Goal: Use online tool/utility: Utilize a website feature to perform a specific function

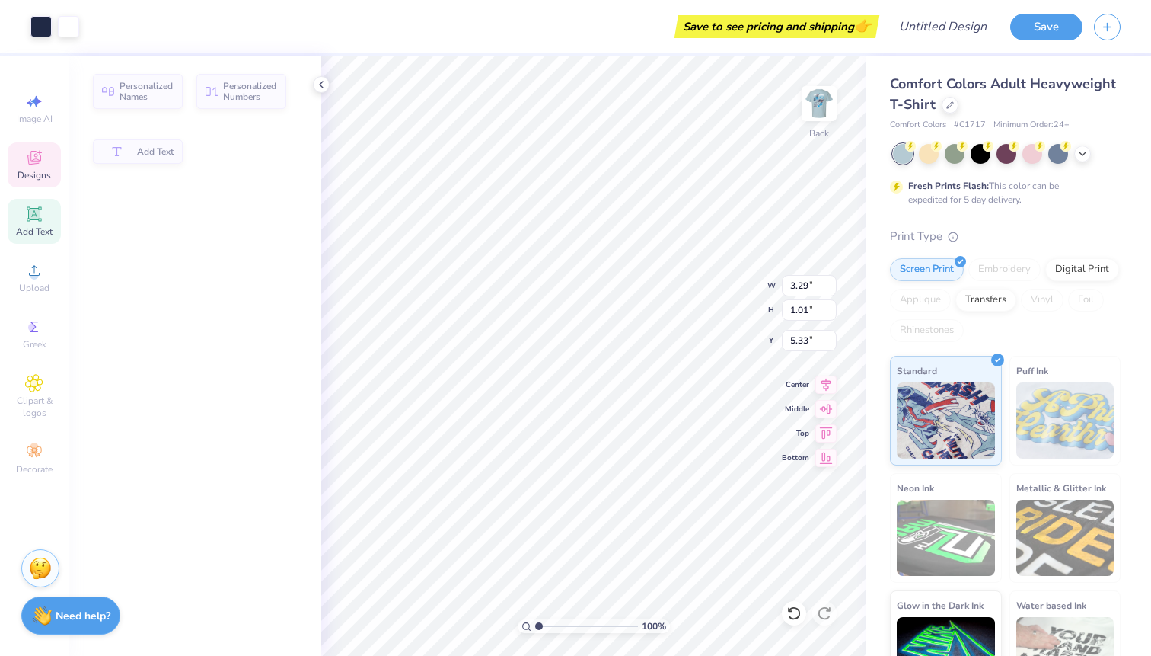
type input "3.29"
type input "1.01"
type input "5.33"
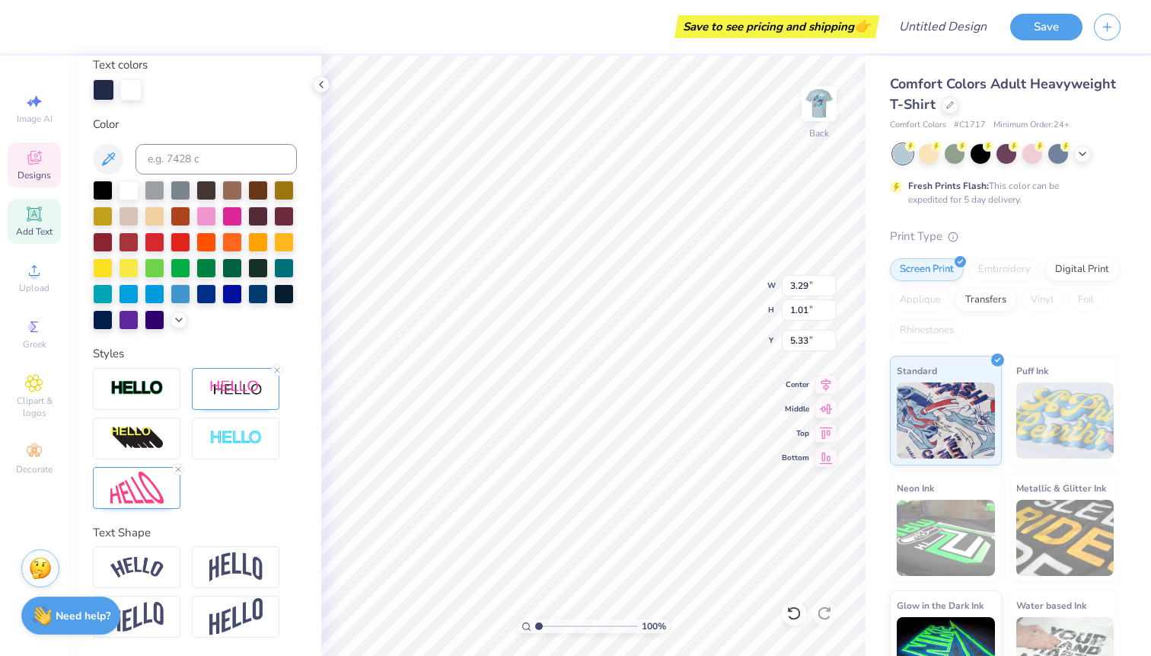
scroll to position [0, 2]
type textarea "Dke X KKG"
click at [694, 276] on div "100 % Back W 3.29 3.29 " H 1.01 1.01 " Y 5.33 5.33 " Center Middle Top Bottom" at bounding box center [593, 356] width 544 height 600
type input "6.34"
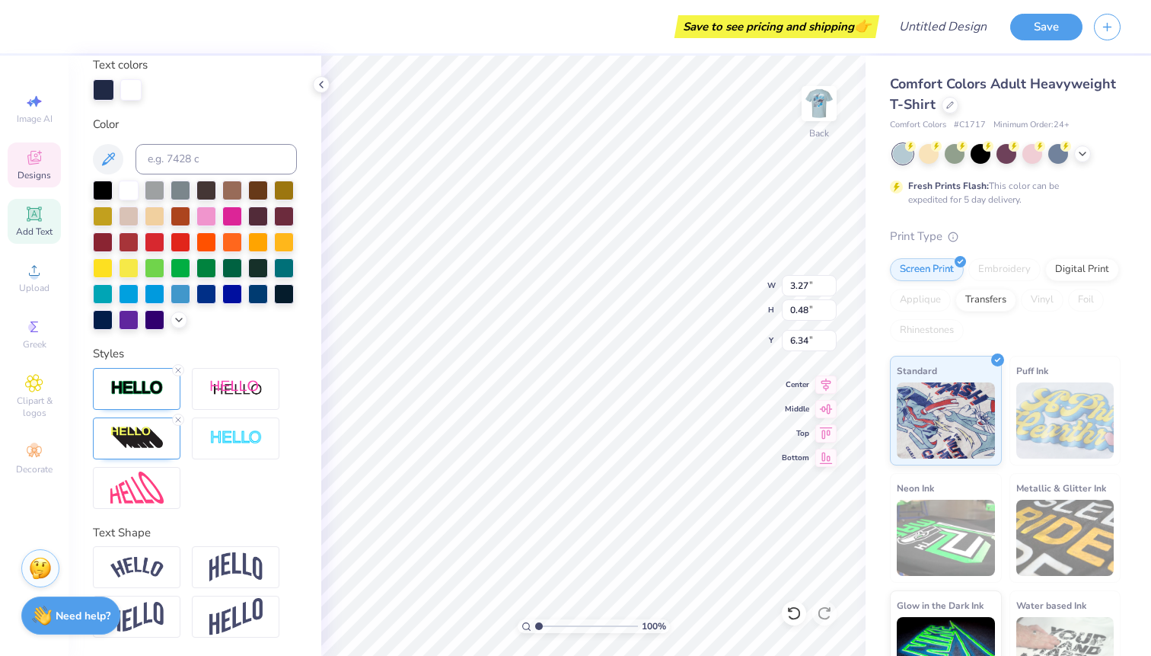
type textarea "s"
type textarea "J"
type textarea "Kappa Ski"
type input "1.37"
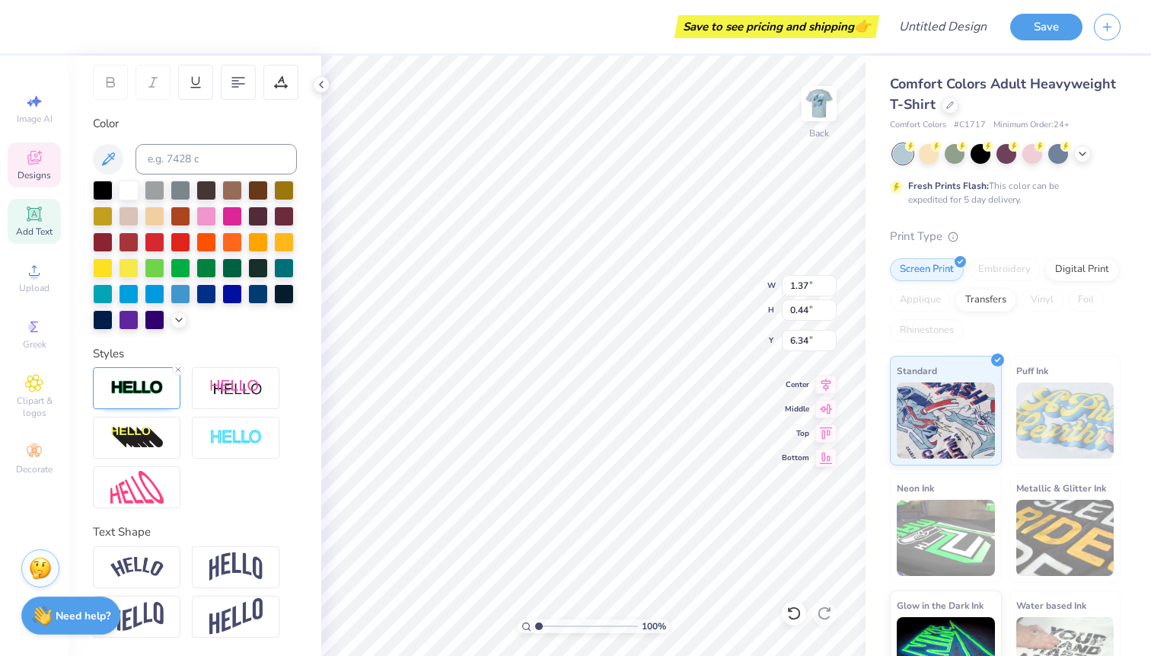
type input "0.44"
type input "6.88"
type textarea "2026"
click at [821, 119] on img at bounding box center [819, 103] width 61 height 61
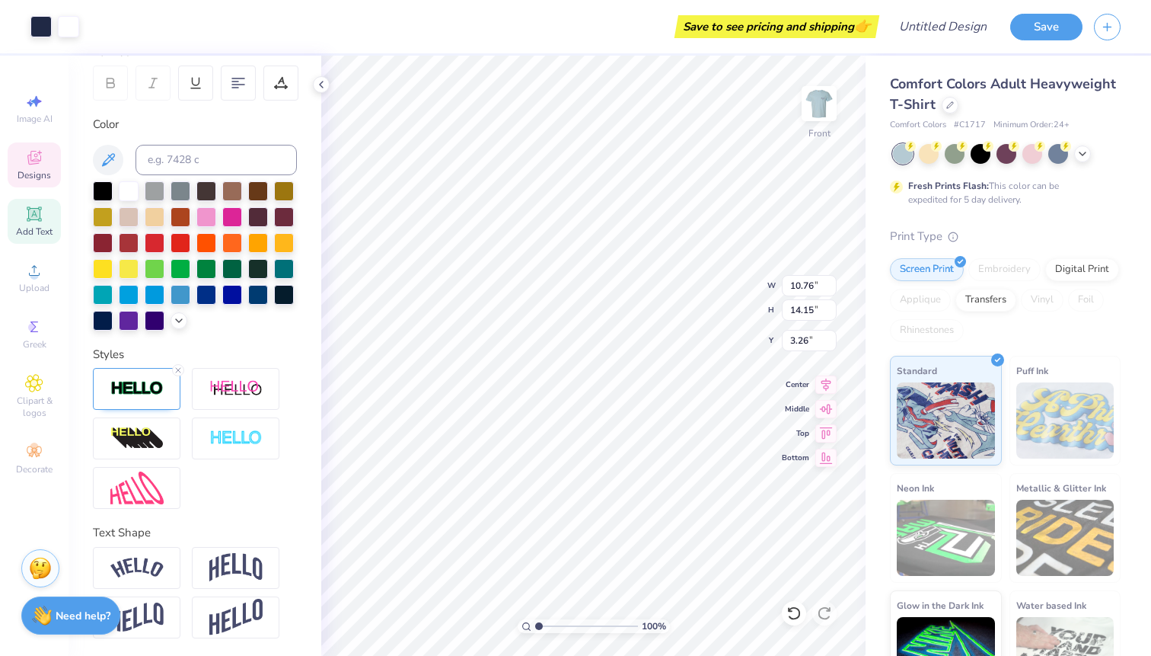
click at [539, 627] on input "range" at bounding box center [586, 626] width 103 height 14
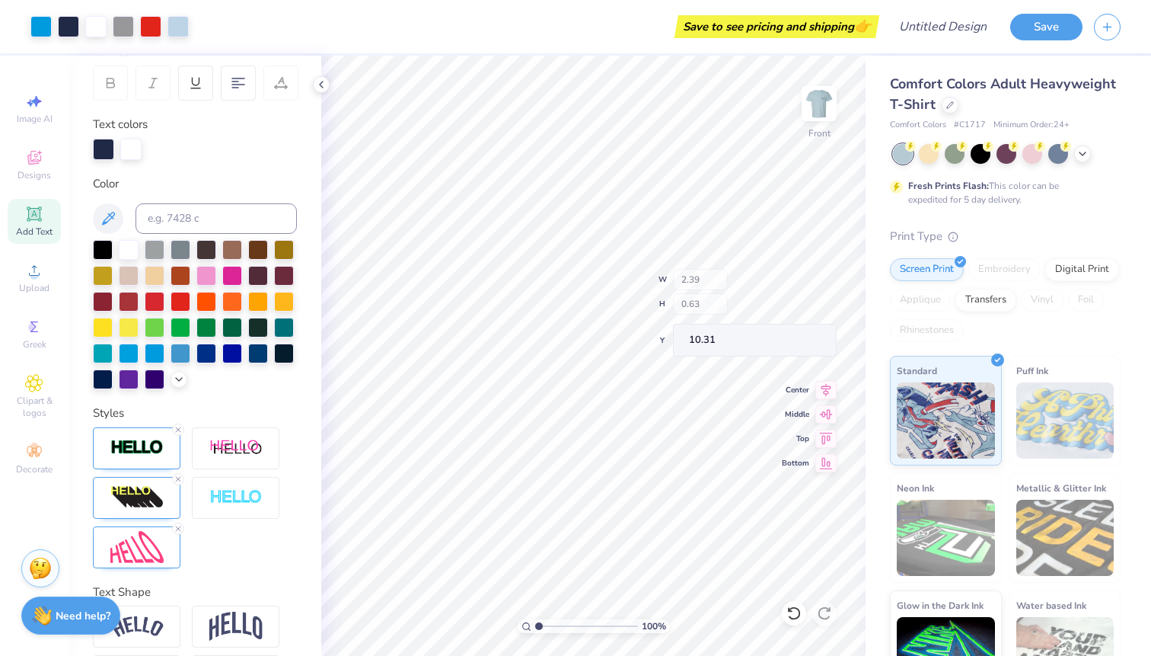
scroll to position [289, 0]
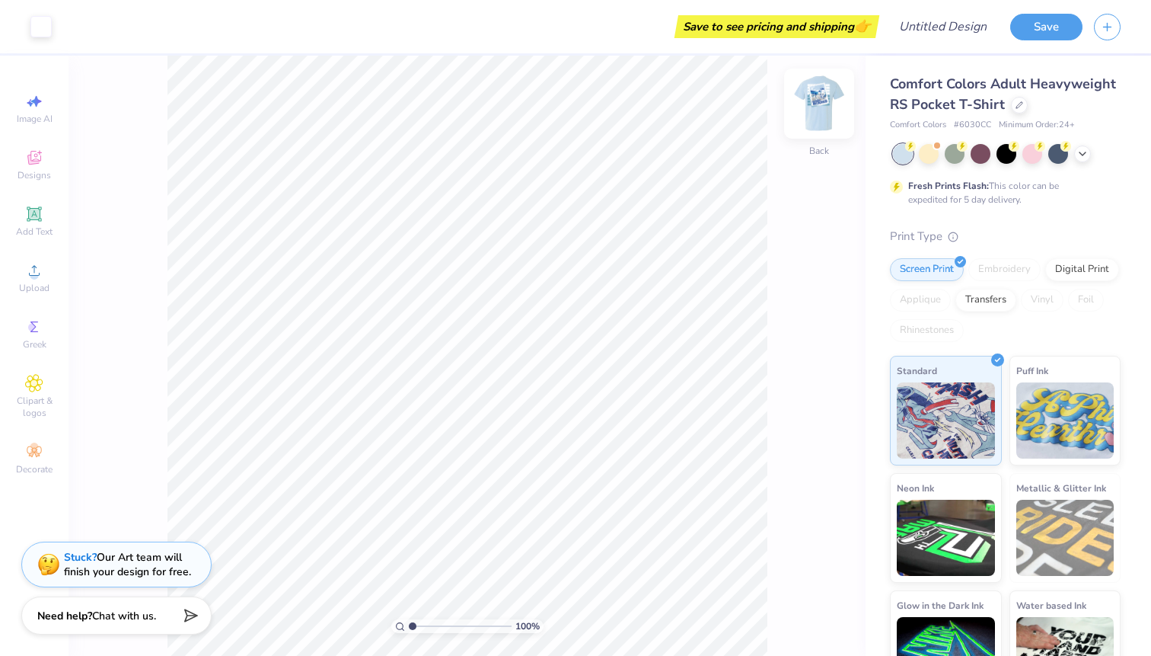
click at [822, 108] on img at bounding box center [819, 103] width 61 height 61
click at [822, 108] on img at bounding box center [819, 103] width 30 height 30
